Goal: Register for event/course

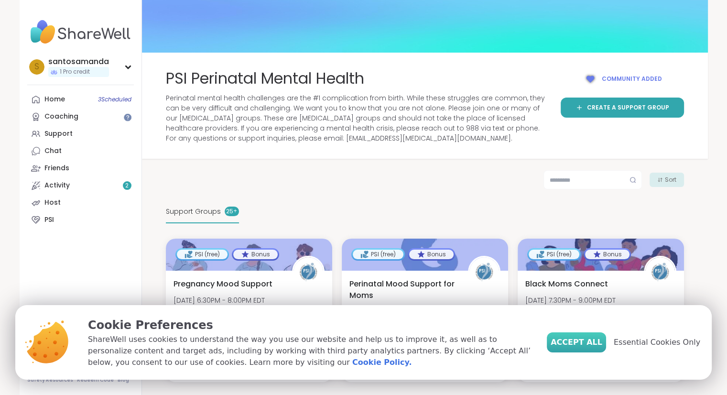
click at [589, 344] on span "Accept All" at bounding box center [577, 342] width 52 height 11
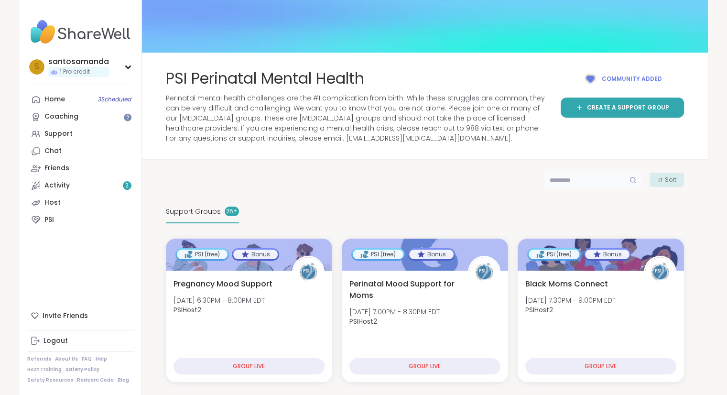
click at [327, 178] on input "text" at bounding box center [593, 179] width 98 height 19
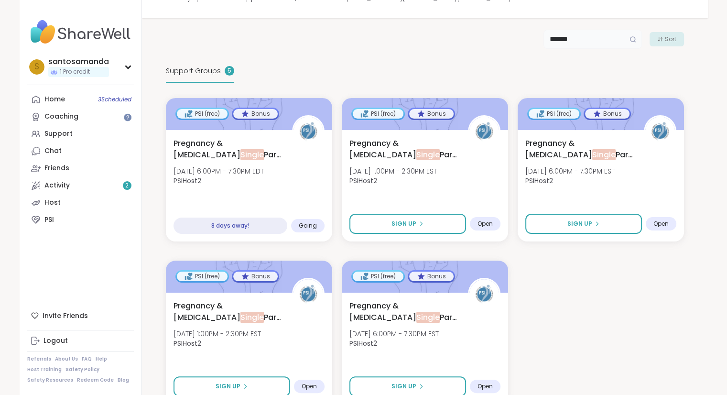
scroll to position [180, 0]
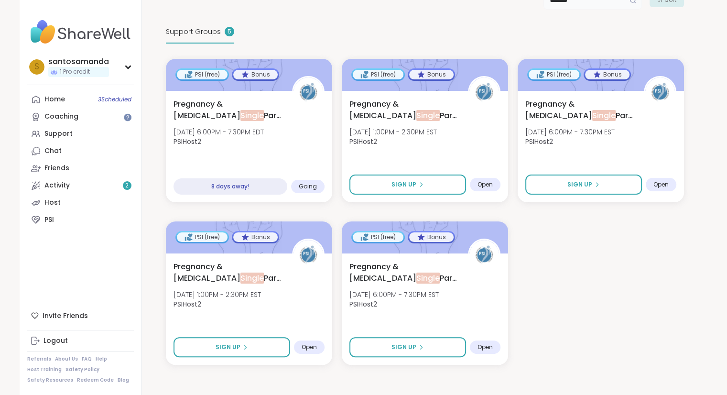
type input "******"
click at [327, 209] on div "PSI (free) Bonus Pregnancy & Postpartum Single Parents Support Thu, Oct 16 | 6:…" at bounding box center [425, 212] width 518 height 306
click at [327, 297] on div "PSI (free) Bonus Pregnancy & Postpartum Single Parents Support Thu, Oct 16 | 6:…" at bounding box center [425, 212] width 518 height 306
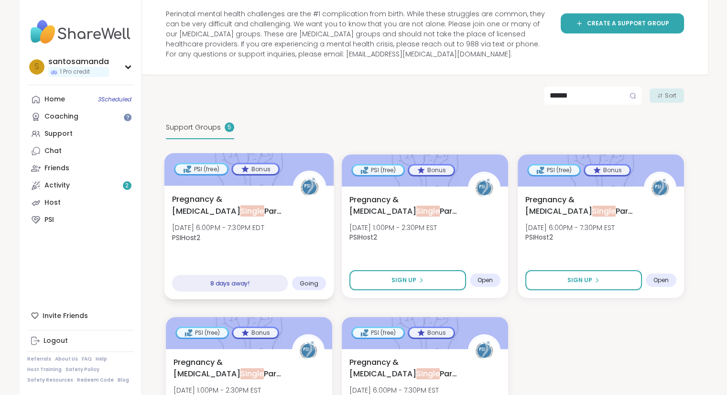
scroll to position [0, 0]
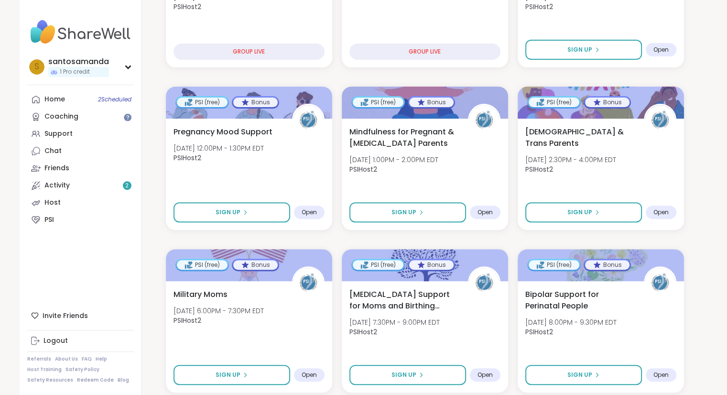
scroll to position [344, 0]
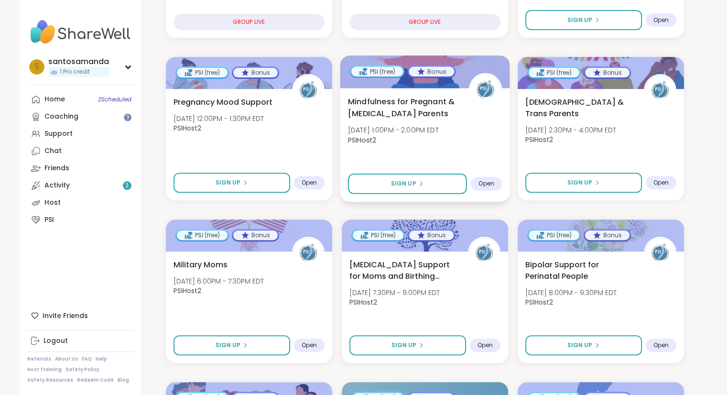
click at [409, 114] on span "Mindfulness for Pregnant & [MEDICAL_DATA] Parents" at bounding box center [403, 107] width 110 height 23
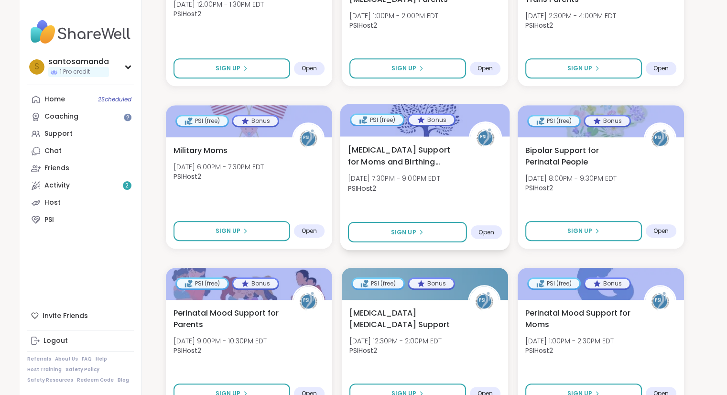
click at [430, 158] on span "[MEDICAL_DATA] Support for Moms and Birthing People" at bounding box center [403, 155] width 110 height 23
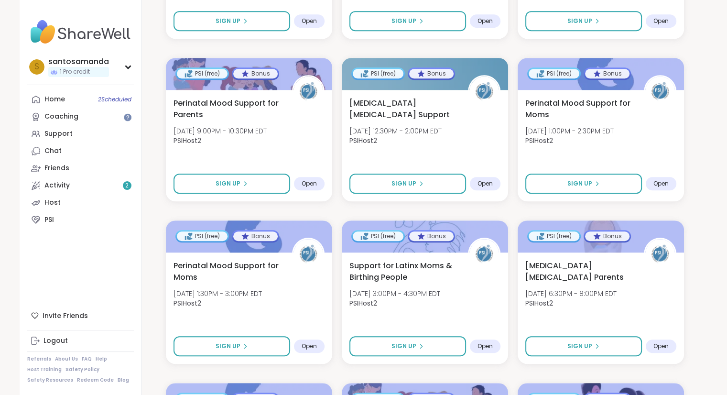
scroll to position [669, 0]
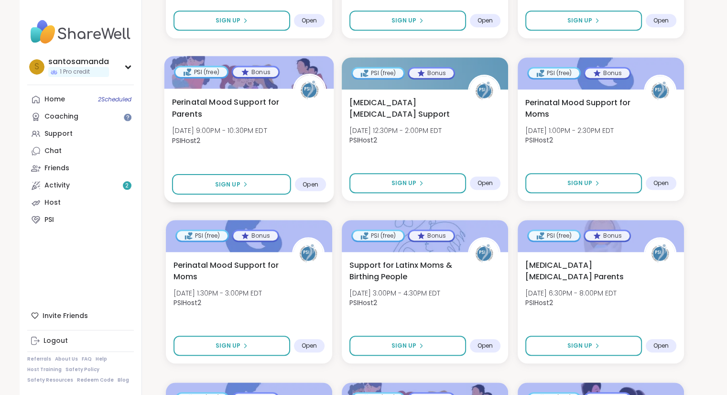
drag, startPoint x: 223, startPoint y: 106, endPoint x: 215, endPoint y: 103, distance: 8.6
click at [215, 103] on span "Perinatal Mood Support for Parents" at bounding box center [227, 107] width 110 height 23
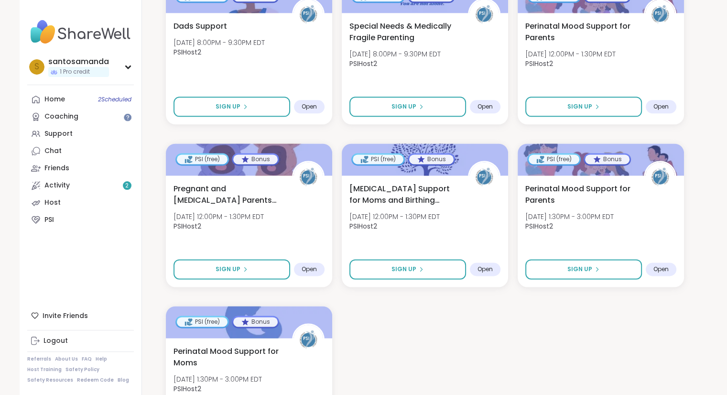
scroll to position [1348, 0]
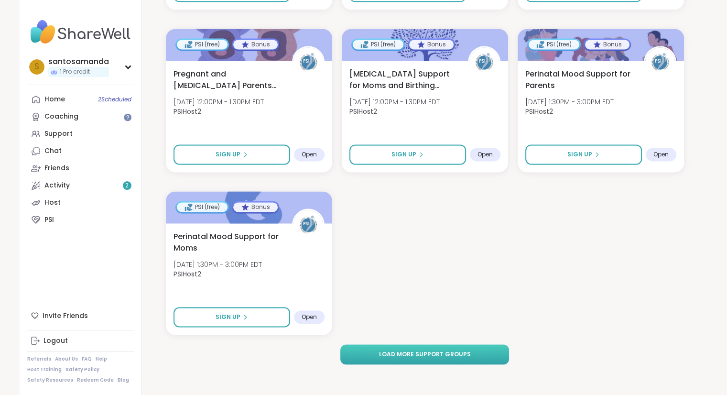
click at [457, 354] on span "Load more support groups" at bounding box center [425, 354] width 92 height 9
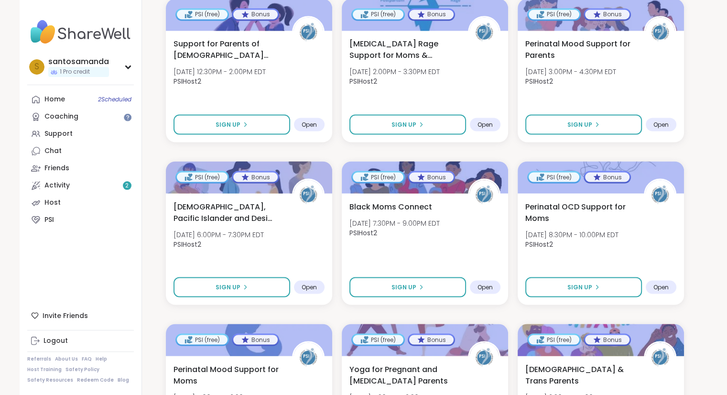
scroll to position [1713, 0]
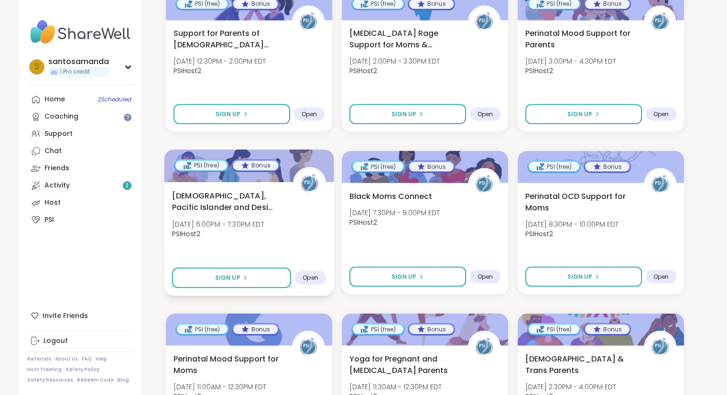
click at [233, 199] on span "Asian, Pacific Islander and Desi Moms Support" at bounding box center [227, 200] width 110 height 23
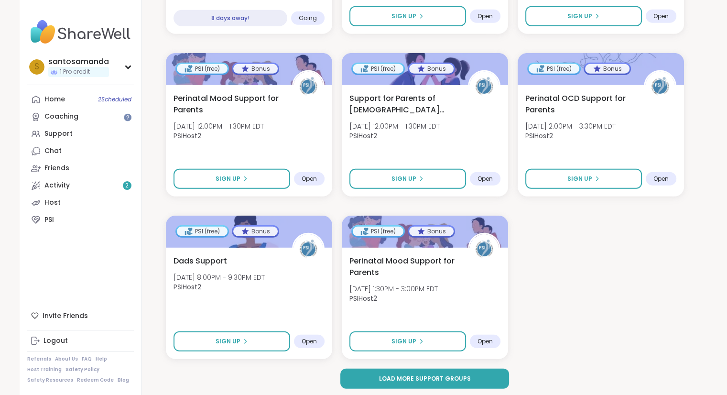
scroll to position [2648, 0]
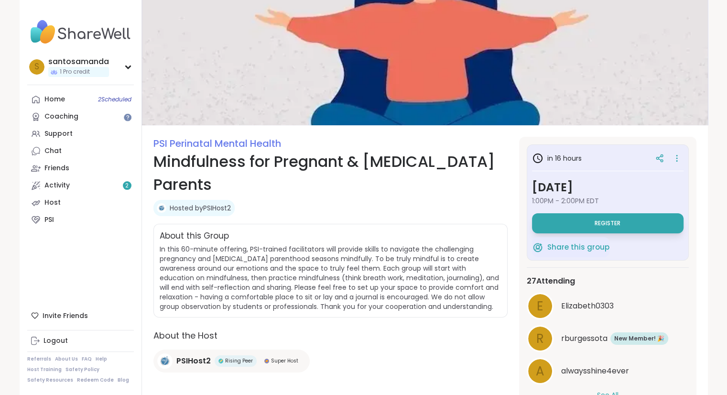
click at [300, 269] on span "In this 60-minute offering, PSI-trained facilitators will provide skills to nav…" at bounding box center [329, 277] width 339 height 67
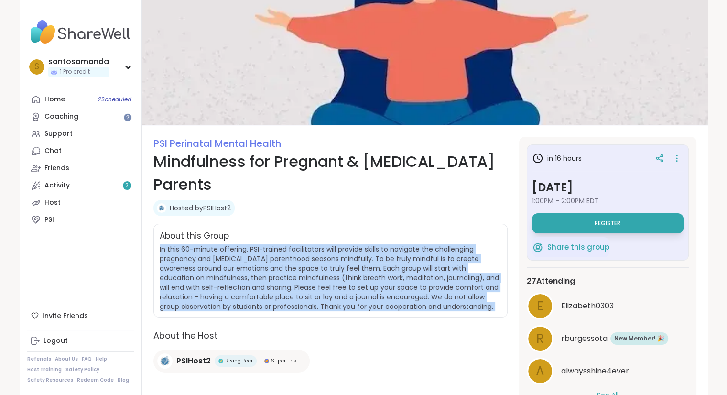
click at [300, 269] on span "In this 60-minute offering, PSI-trained facilitators will provide skills to nav…" at bounding box center [329, 277] width 339 height 67
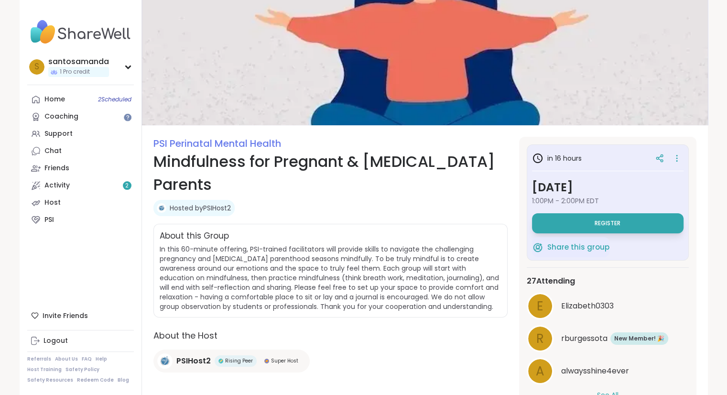
scroll to position [33, 0]
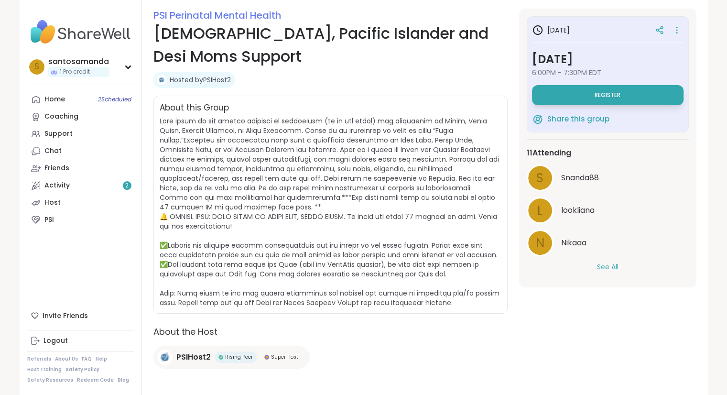
scroll to position [147, 0]
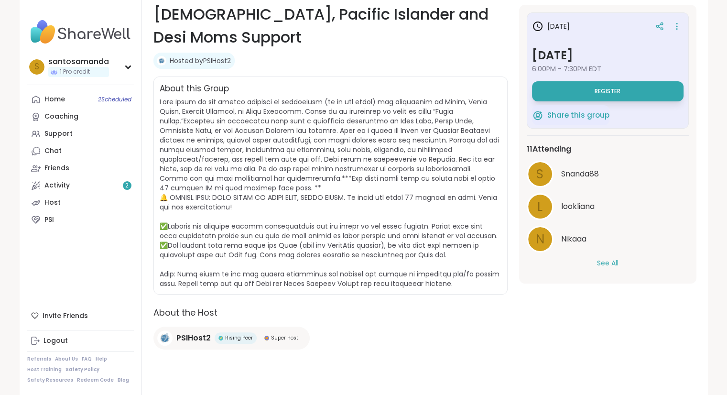
click at [608, 263] on button "See All" at bounding box center [608, 263] width 22 height 10
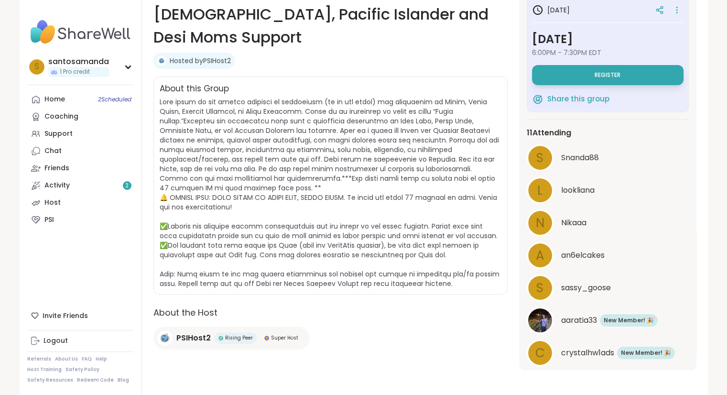
scroll to position [0, 0]
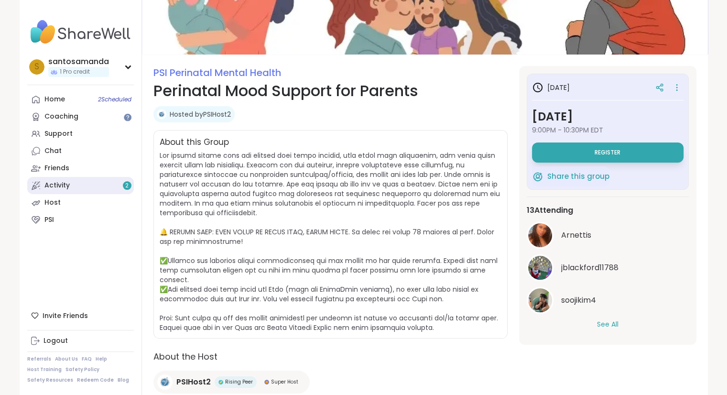
click at [83, 189] on link "Activity 2" at bounding box center [80, 185] width 107 height 17
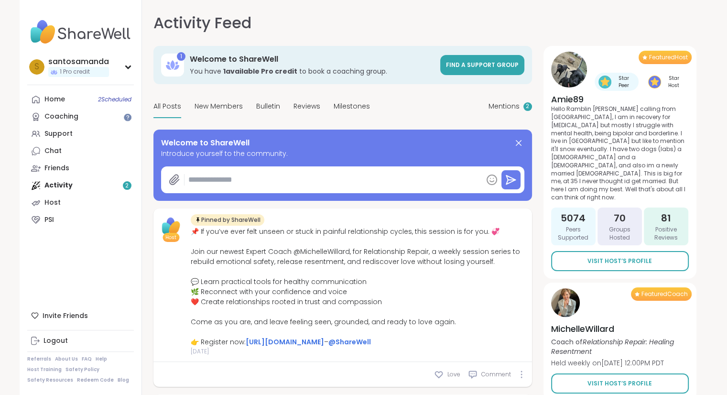
type textarea "*"
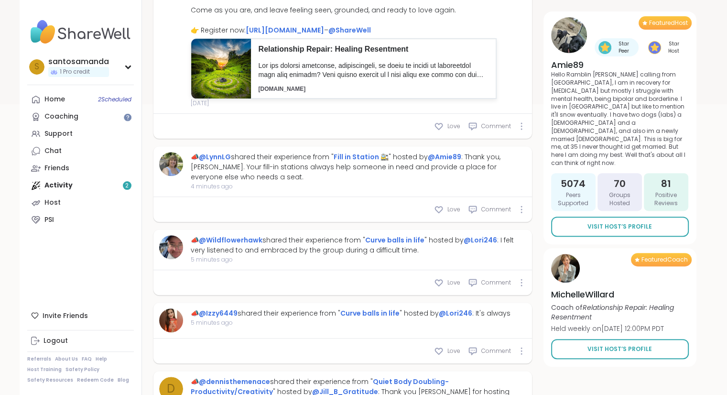
scroll to position [312, 0]
click at [107, 124] on link "Coaching" at bounding box center [80, 116] width 107 height 17
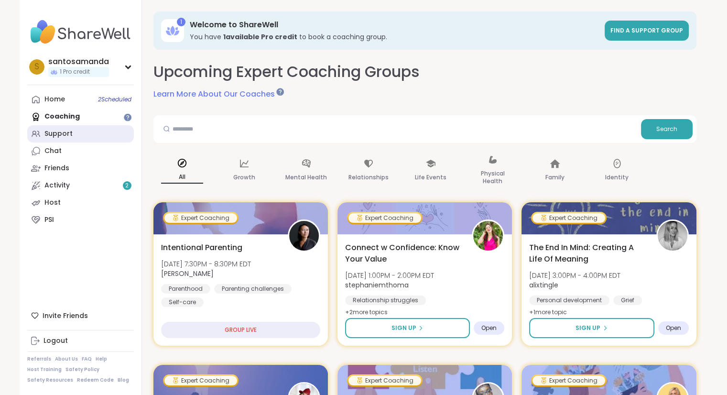
click at [90, 136] on link "Support" at bounding box center [80, 133] width 107 height 17
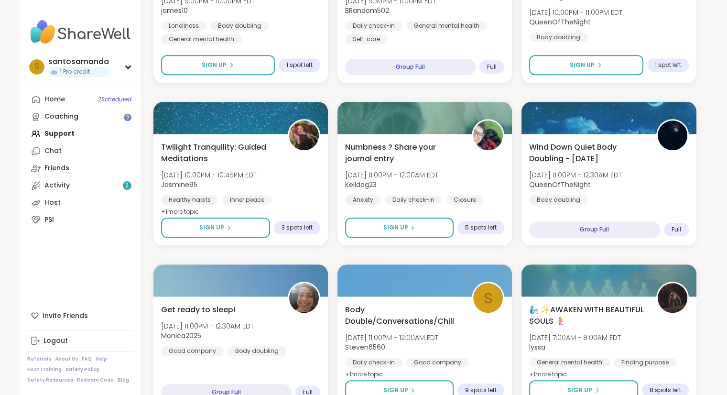
scroll to position [897, 0]
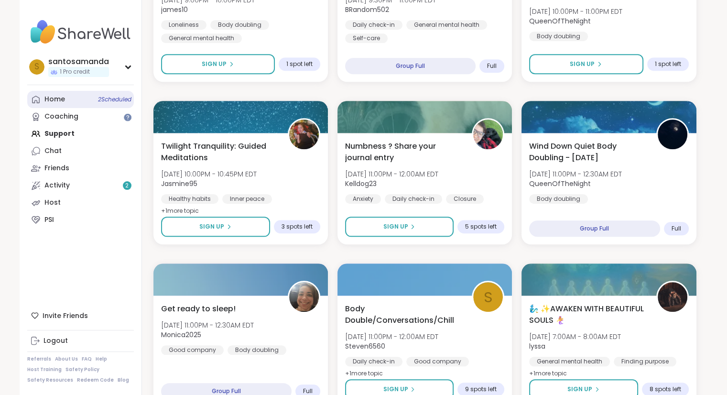
click at [95, 100] on link "Home 2 Scheduled" at bounding box center [80, 99] width 107 height 17
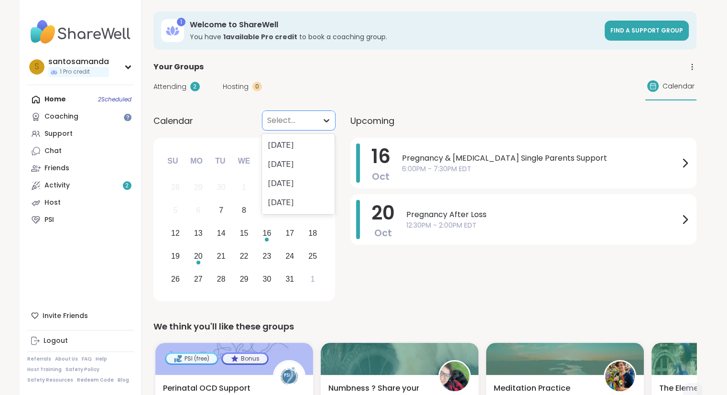
click at [324, 120] on icon at bounding box center [327, 121] width 10 height 10
click at [316, 148] on div "[DATE]" at bounding box center [298, 145] width 73 height 19
click at [298, 119] on div at bounding box center [290, 120] width 46 height 13
click at [357, 116] on span "Upcoming" at bounding box center [372, 120] width 44 height 13
click at [287, 117] on div at bounding box center [290, 120] width 46 height 13
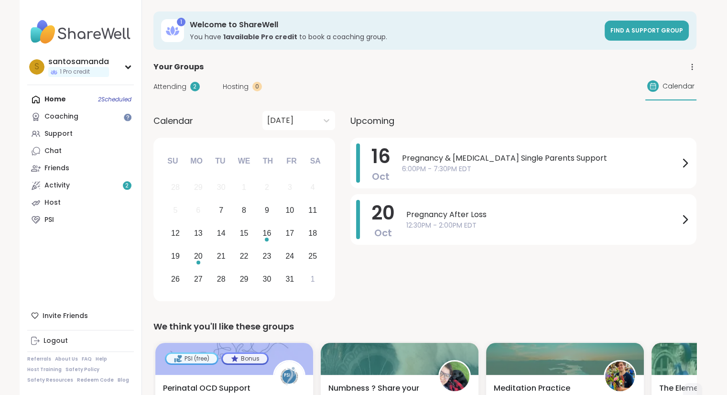
click at [209, 123] on div "Calendar [DATE]" at bounding box center [244, 120] width 182 height 19
